Goal: Task Accomplishment & Management: Manage account settings

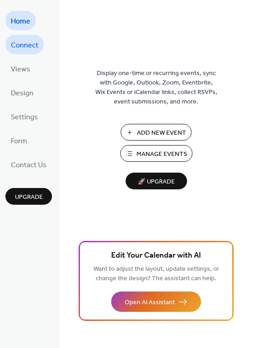
click at [38, 50] on span "Connect" at bounding box center [25, 45] width 28 height 14
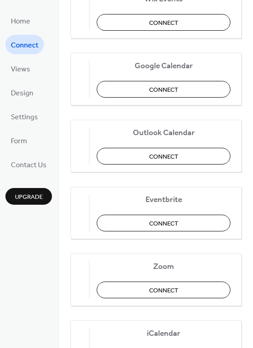
scroll to position [188, 0]
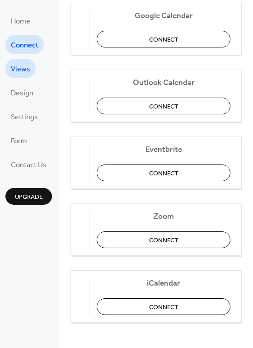
click at [30, 63] on link "Views" at bounding box center [20, 68] width 30 height 19
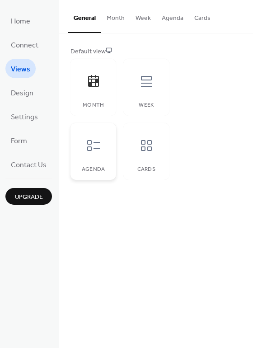
click at [99, 148] on icon at bounding box center [93, 145] width 14 height 14
click at [38, 89] on li "Design" at bounding box center [21, 92] width 33 height 19
click at [35, 94] on link "Design" at bounding box center [21, 92] width 33 height 19
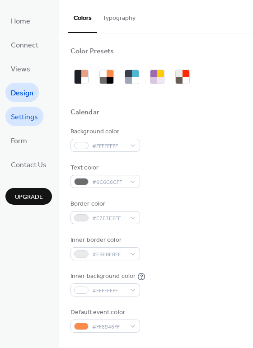
click at [40, 112] on link "Settings" at bounding box center [24, 116] width 38 height 19
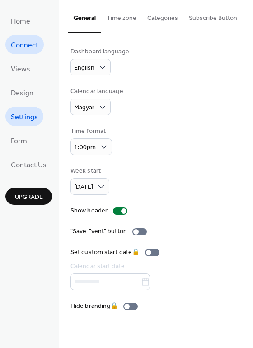
click at [38, 37] on link "Connect" at bounding box center [24, 44] width 38 height 19
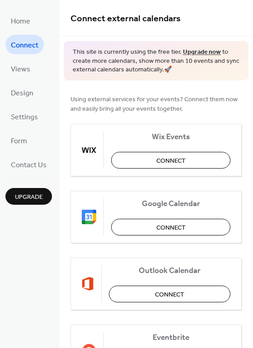
click at [35, 16] on li "Home" at bounding box center [20, 20] width 30 height 19
click at [27, 16] on span "Home" at bounding box center [20, 21] width 19 height 14
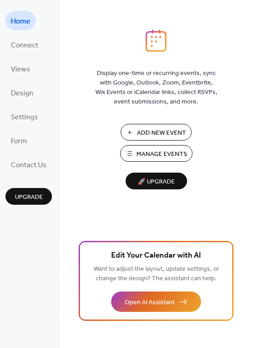
click at [174, 154] on span "Manage Events" at bounding box center [162, 154] width 51 height 9
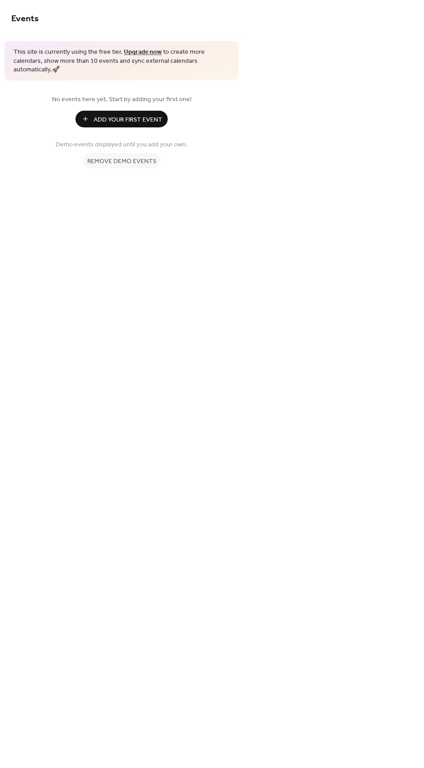
click at [144, 115] on span "Add Your First Event" at bounding box center [128, 119] width 69 height 9
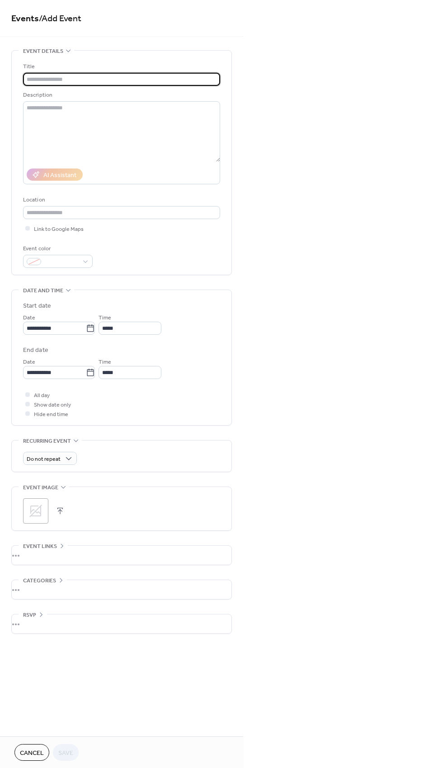
click at [26, 747] on button "Cancel" at bounding box center [31, 752] width 35 height 17
